Goal: Transaction & Acquisition: Purchase product/service

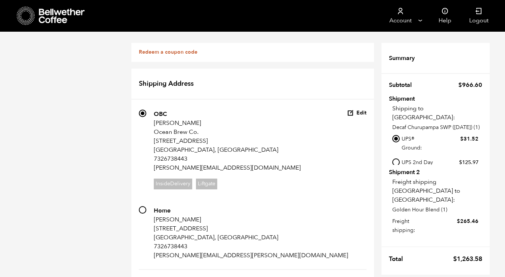
click at [57, 5] on link at bounding box center [77, 16] width 121 height 32
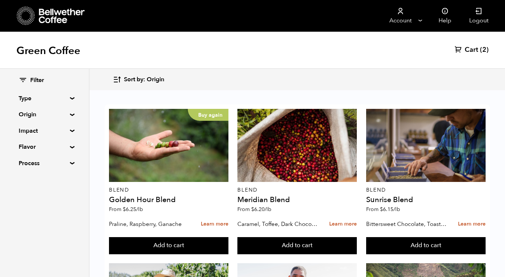
click at [469, 51] on span "Cart" at bounding box center [471, 50] width 13 height 9
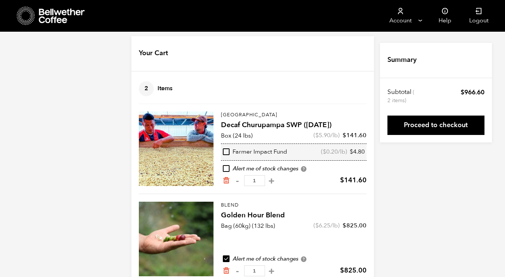
scroll to position [1, 0]
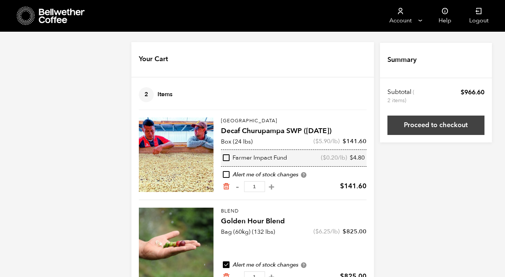
click at [432, 125] on link "Proceed to checkout" at bounding box center [435, 125] width 97 height 19
click at [0, 0] on div at bounding box center [0, 0] width 0 height 0
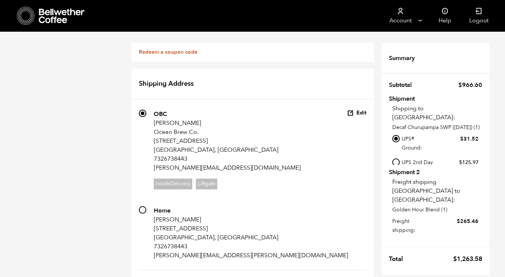
click at [54, 19] on icon at bounding box center [62, 16] width 47 height 15
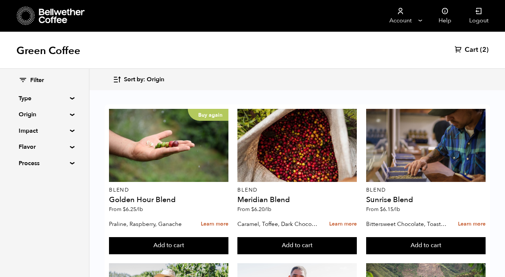
click at [474, 44] on div "Green Coffee Cart (2)" at bounding box center [252, 50] width 505 height 37
click at [474, 48] on span "Cart" at bounding box center [471, 50] width 13 height 9
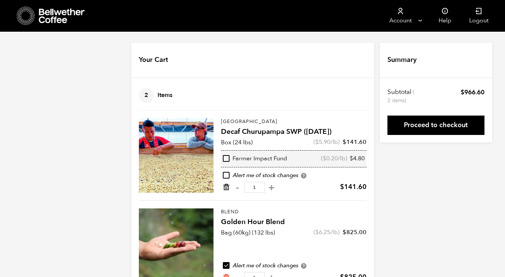
click at [228, 185] on div "Peru Decaf Churupampa SWP (DEC 24) quantity - 1 +" at bounding box center [249, 187] width 54 height 11
click at [228, 185] on icon "Remove from cart" at bounding box center [225, 187] width 7 height 7
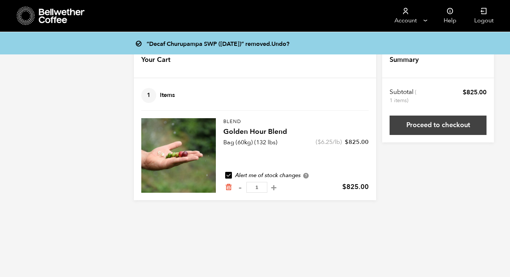
click at [453, 122] on link "Proceed to checkout" at bounding box center [438, 125] width 97 height 19
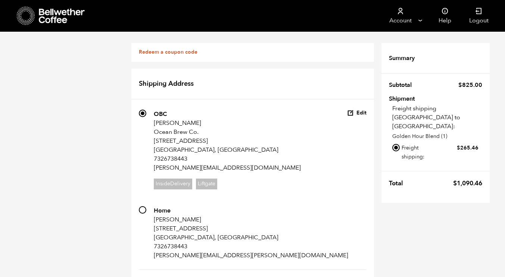
click at [395, 168] on input "Local pickup - [GEOGRAPHIC_DATA], [GEOGRAPHIC_DATA]" at bounding box center [395, 171] width 7 height 7
radio input "true"
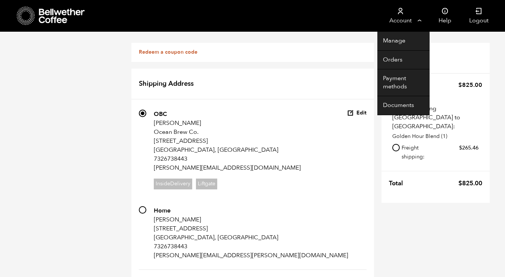
click at [390, 19] on link "Account" at bounding box center [400, 16] width 46 height 32
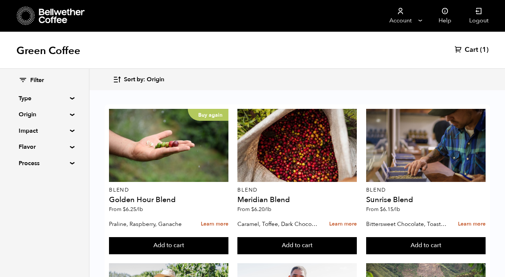
click at [36, 102] on summary "Type" at bounding box center [44, 98] width 51 height 9
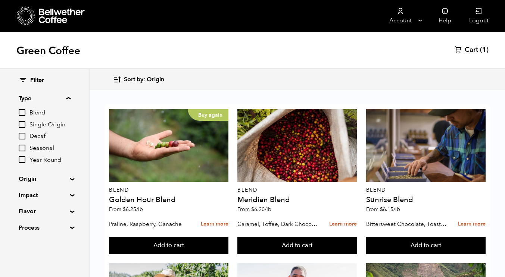
click at [22, 136] on input "Decaf" at bounding box center [22, 136] width 7 height 7
checkbox input "true"
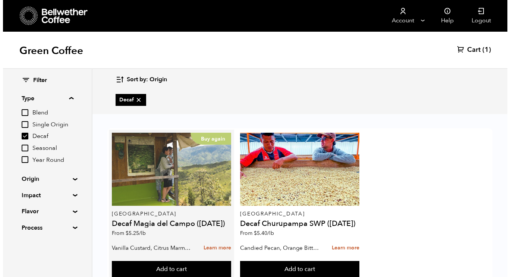
scroll to position [24, 0]
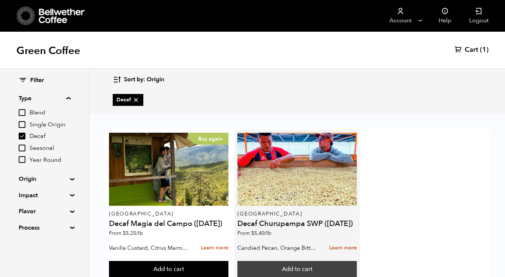
click at [317, 261] on button "Add to cart" at bounding box center [296, 269] width 119 height 17
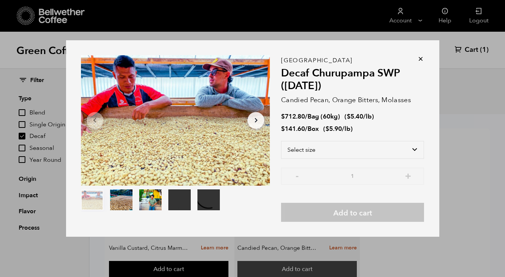
click at [317, 246] on div "Your browser does not support the video tag. Your browser does not support the …" at bounding box center [252, 138] width 505 height 277
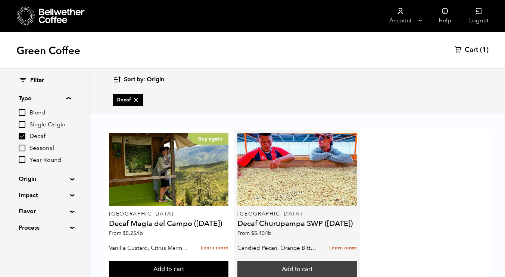
click at [304, 261] on button "Add to cart" at bounding box center [296, 269] width 119 height 17
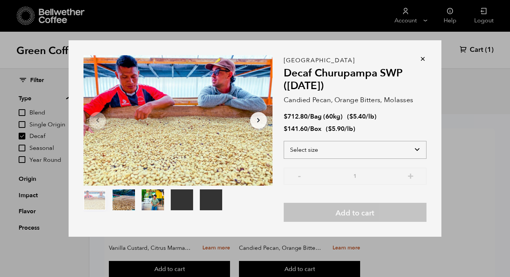
click at [328, 148] on select "Select size Bag (60kg) (132 lbs) Box (24 lbs)" at bounding box center [355, 150] width 143 height 18
click at [284, 141] on select "Select size Bag (60kg) (132 lbs) Box (24 lbs)" at bounding box center [355, 150] width 143 height 18
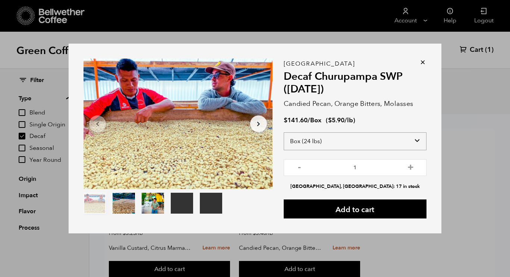
click at [356, 143] on select "Select size Bag (60kg) (132 lbs) Box (24 lbs)" at bounding box center [355, 141] width 143 height 18
click at [323, 142] on select "Select size Bag (60kg) (132 lbs) Box (24 lbs)" at bounding box center [355, 141] width 143 height 18
click at [316, 144] on select "Select size Bag (60kg) (132 lbs) Box (24 lbs)" at bounding box center [355, 141] width 143 height 18
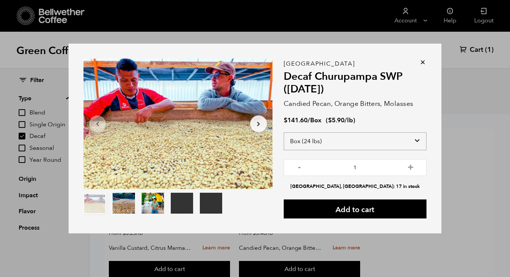
click at [316, 144] on select "Select size Bag (60kg) (132 lbs) Box (24 lbs)" at bounding box center [355, 141] width 143 height 18
click at [284, 132] on select "Select size Bag (60kg) (132 lbs) Box (24 lbs)" at bounding box center [355, 141] width 143 height 18
click at [311, 162] on input "1" at bounding box center [355, 167] width 143 height 17
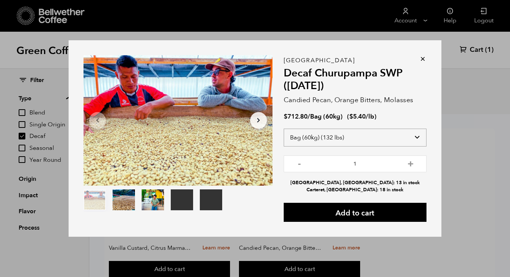
click at [366, 135] on select "Select size Bag (60kg) (132 lbs) Box (24 lbs)" at bounding box center [355, 138] width 143 height 18
select select "box"
click at [284, 132] on select "Select size Bag (60kg) (132 lbs) Box (24 lbs)" at bounding box center [355, 138] width 143 height 18
click at [323, 172] on input "1" at bounding box center [355, 164] width 143 height 17
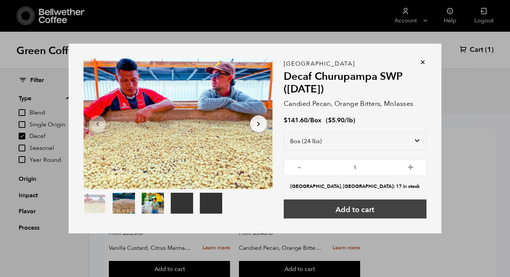
click at [379, 213] on button "Add to cart" at bounding box center [355, 209] width 143 height 19
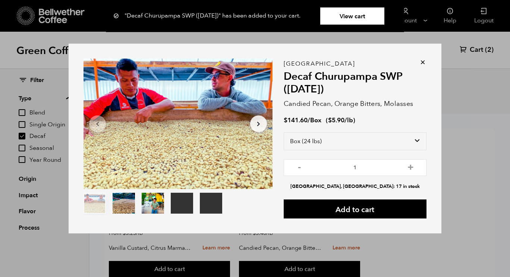
click at [374, 20] on link "View cart" at bounding box center [353, 15] width 64 height 17
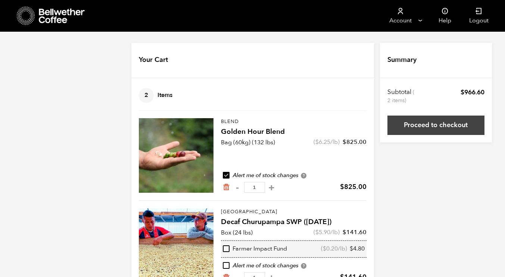
click at [432, 128] on link "Proceed to checkout" at bounding box center [435, 125] width 97 height 19
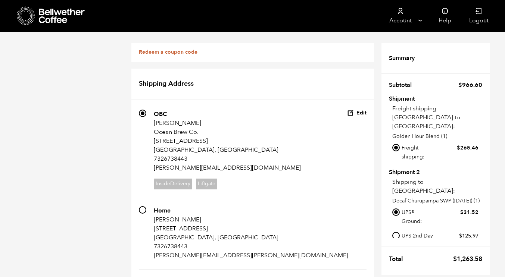
click at [399, 168] on input "Local pickup - [GEOGRAPHIC_DATA], [GEOGRAPHIC_DATA]" at bounding box center [395, 171] width 7 height 7
radio input "true"
